Goal: Task Accomplishment & Management: Use online tool/utility

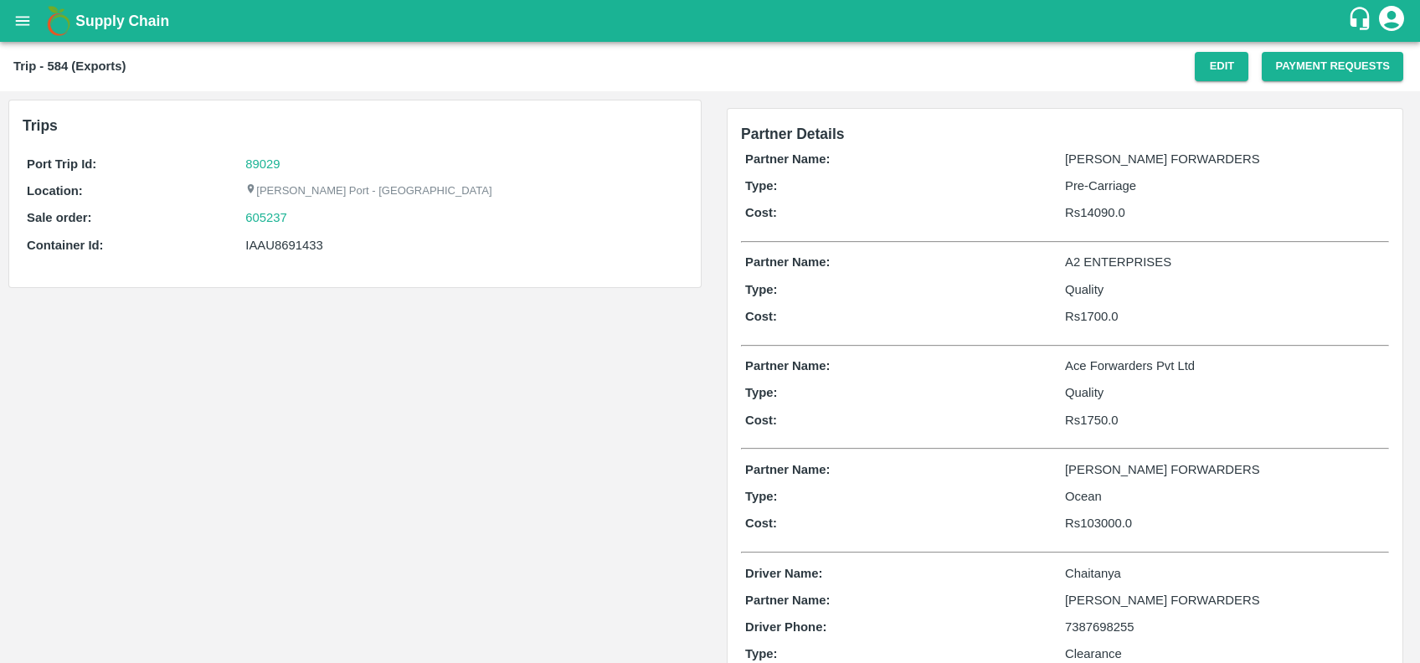
scroll to position [76, 0]
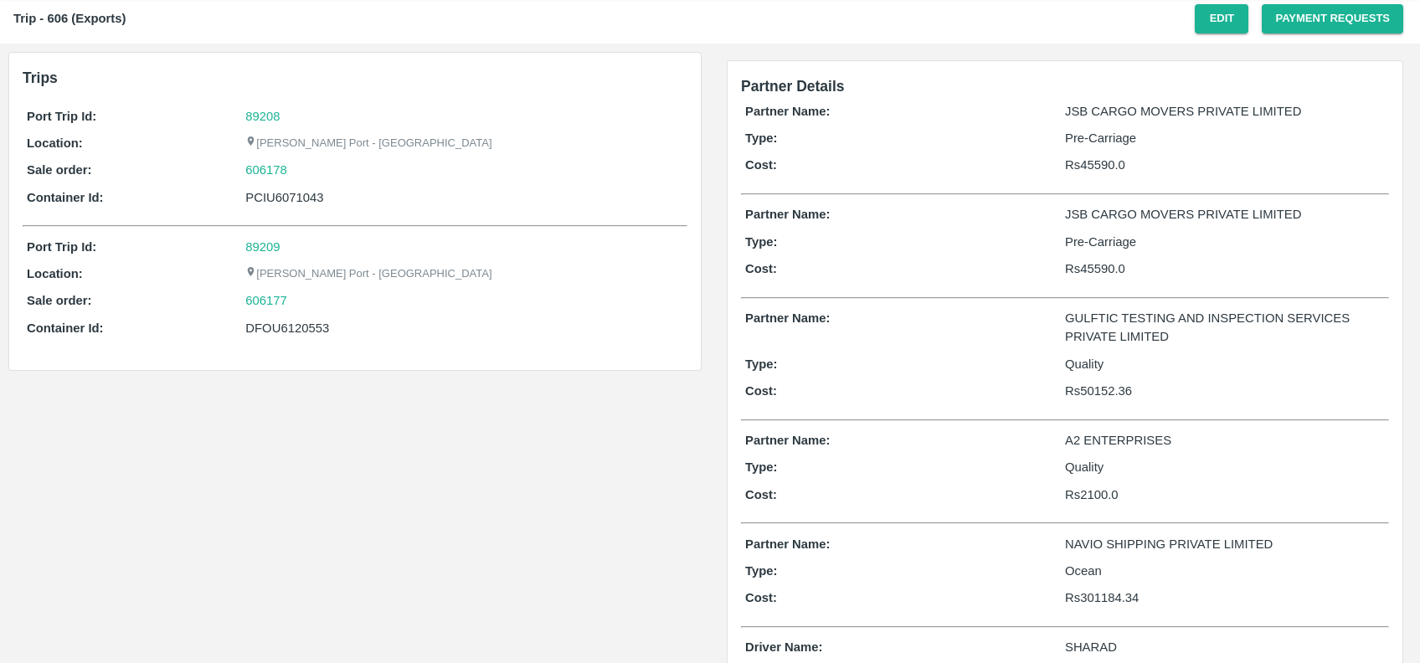
scroll to position [29, 0]
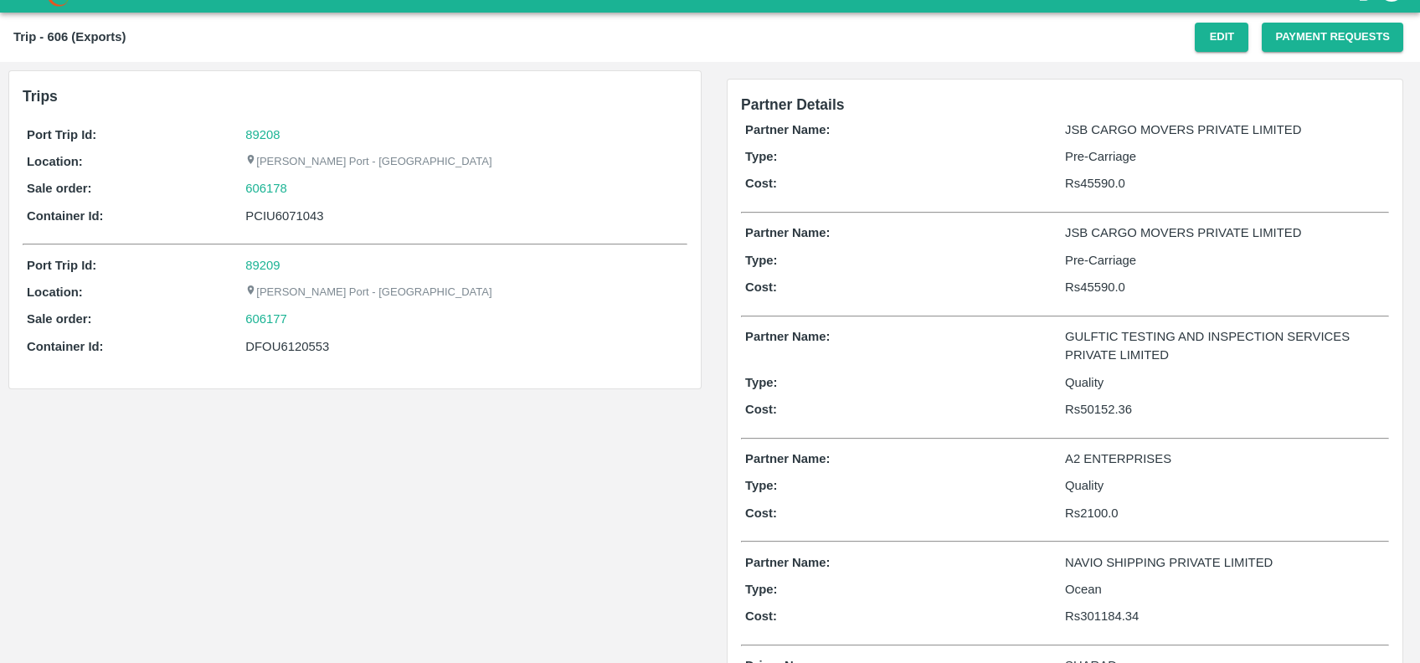
click at [277, 338] on div "DFOU6120553" at bounding box center [464, 346] width 438 height 18
copy div "DFOU6120553"
